Goal: Task Accomplishment & Management: Use online tool/utility

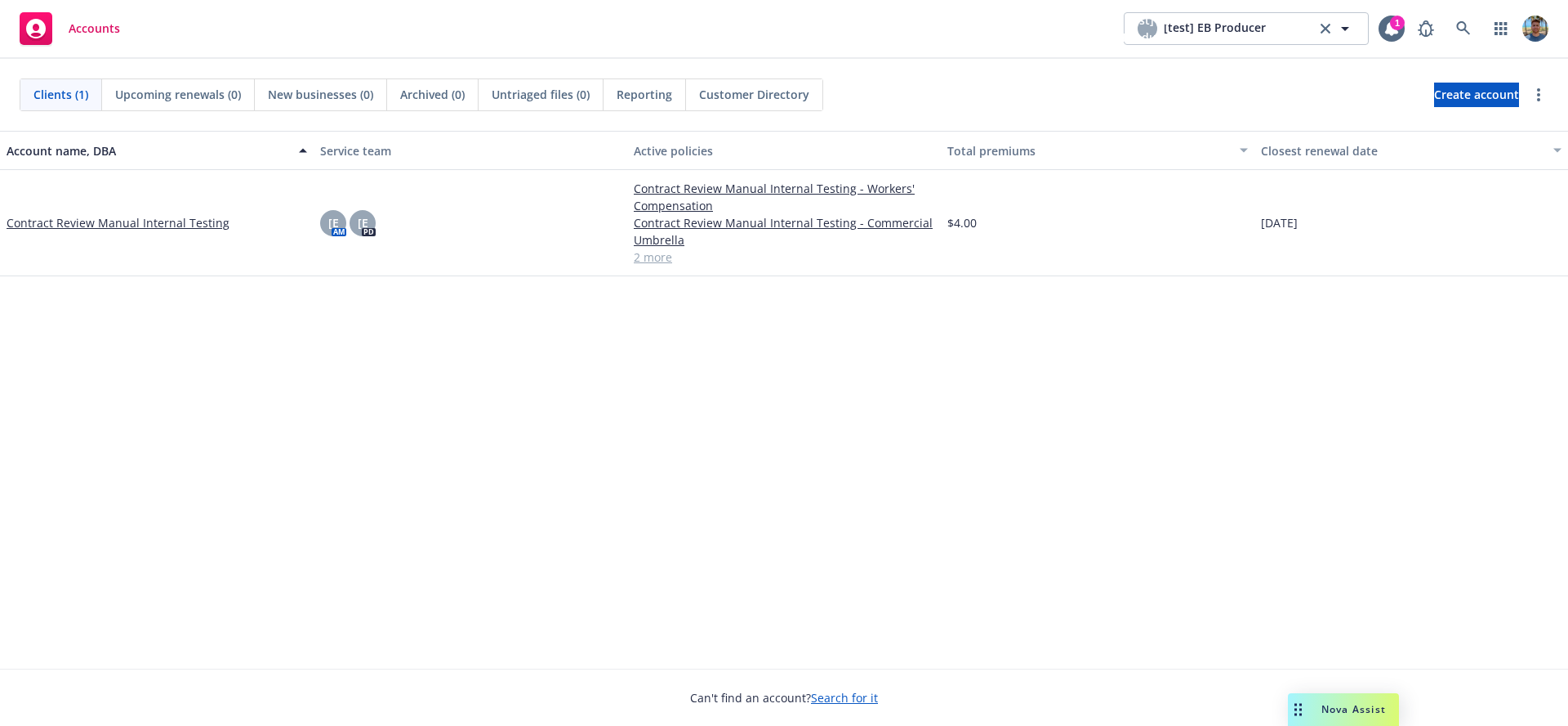
click at [1358, 706] on span "Nova Assist" at bounding box center [1353, 708] width 64 height 14
